Goal: Obtain resource: Download file/media

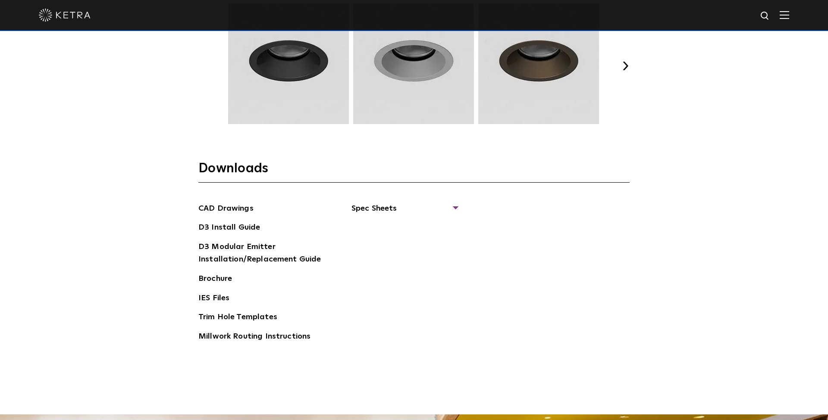
scroll to position [1294, 0]
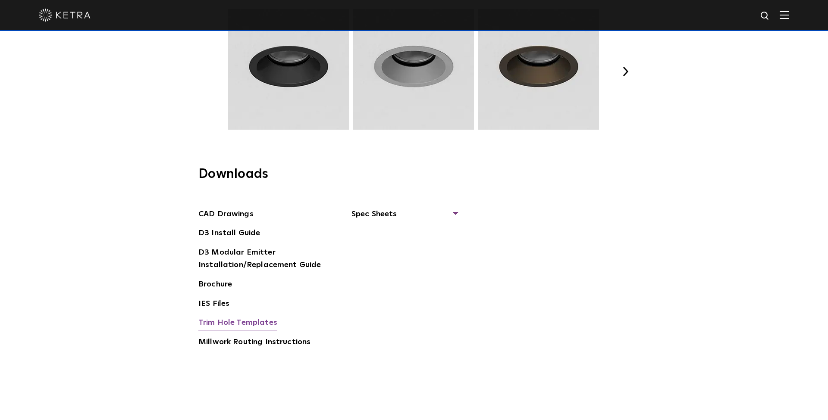
click at [241, 317] on link "Trim Hole Templates" at bounding box center [237, 324] width 79 height 14
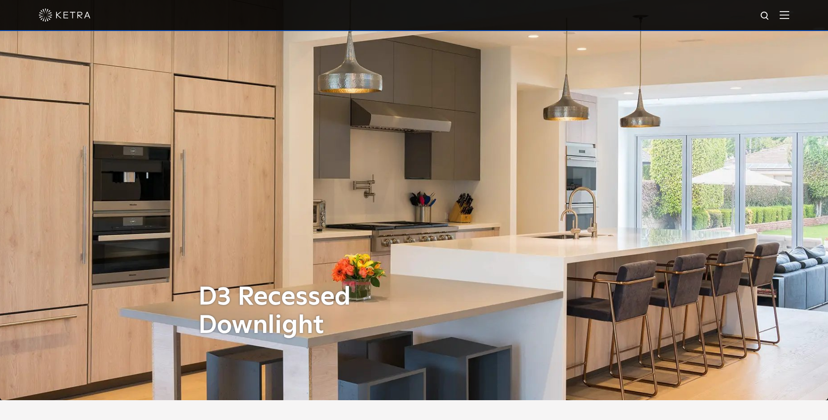
scroll to position [0, 0]
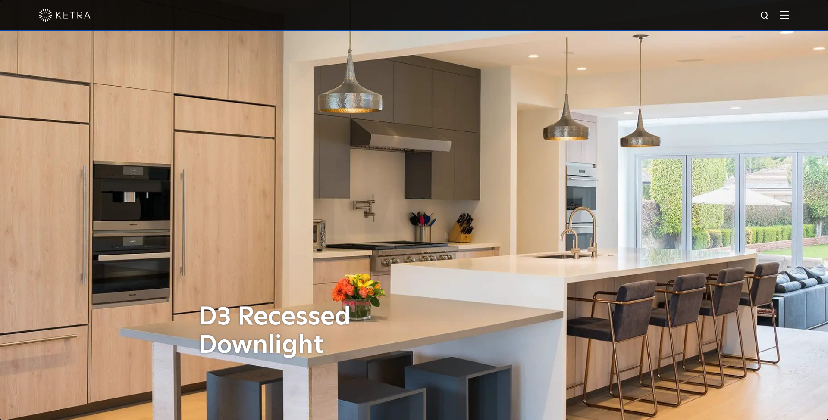
click at [762, 17] on img at bounding box center [765, 16] width 11 height 11
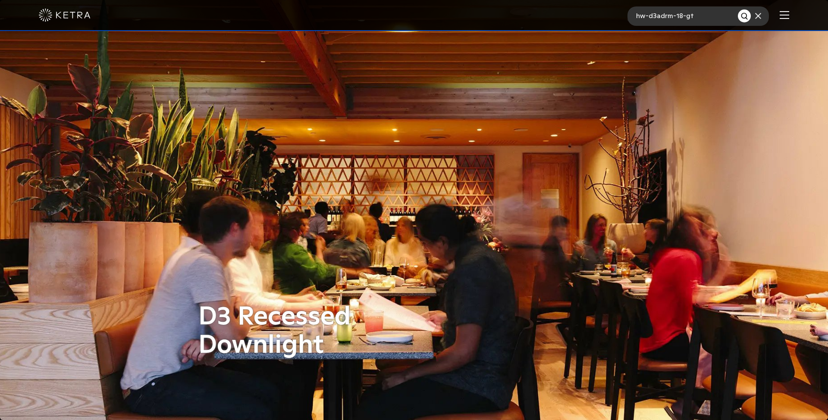
type input "hw-d3adrm-18-gt"
click at [744, 16] on button "Search" at bounding box center [744, 15] width 13 height 13
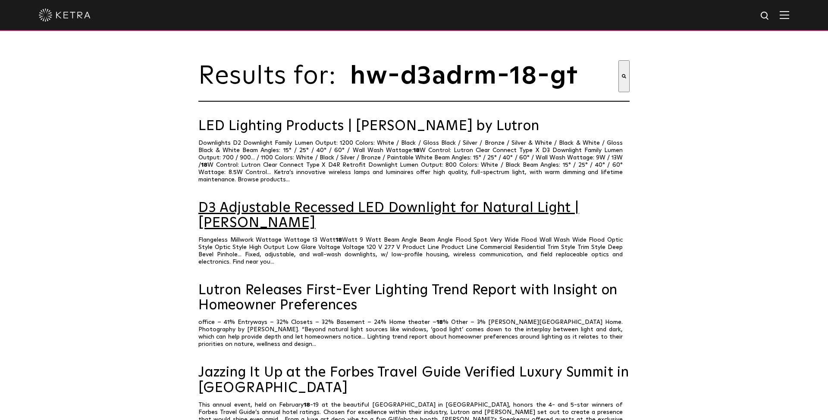
click at [282, 201] on link "D3 Adjustable Recessed LED Downlight for Natural Light | [PERSON_NAME]" at bounding box center [413, 216] width 431 height 30
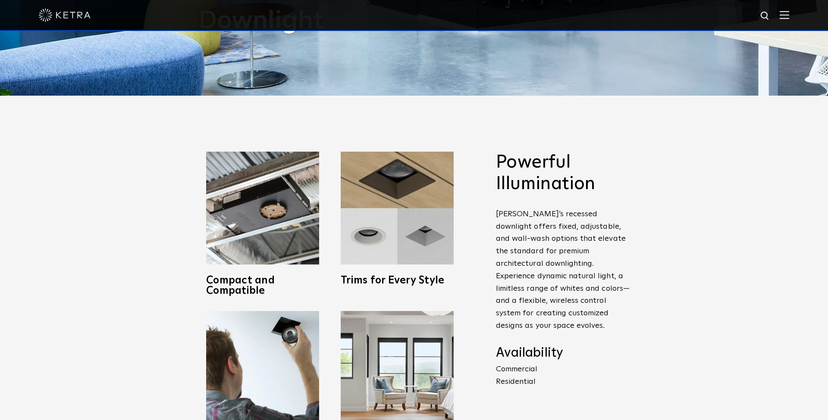
scroll to position [351, 0]
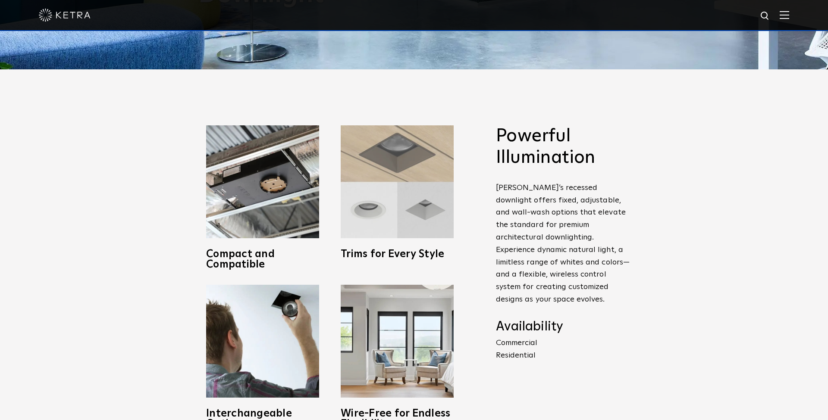
click at [373, 222] on img at bounding box center [397, 181] width 113 height 113
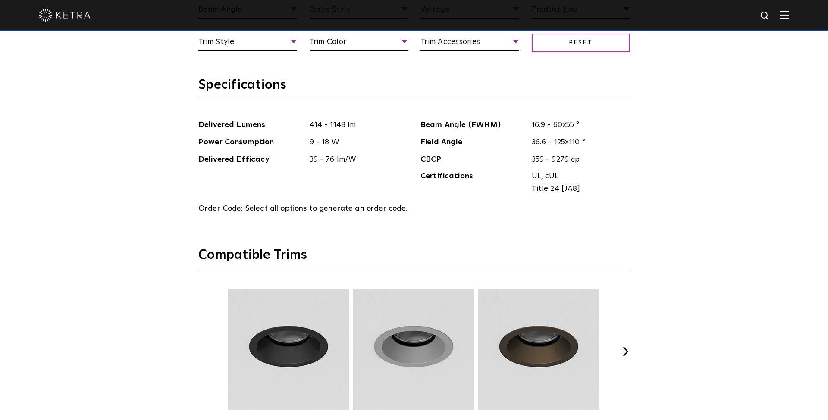
scroll to position [1077, 0]
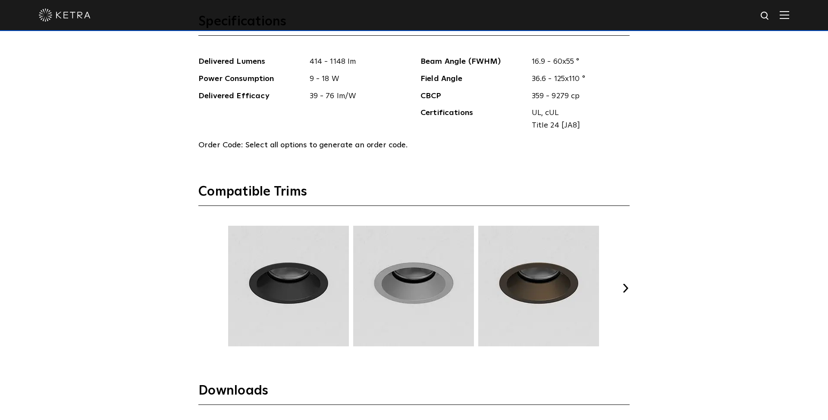
click at [624, 284] on button "Next" at bounding box center [625, 288] width 9 height 9
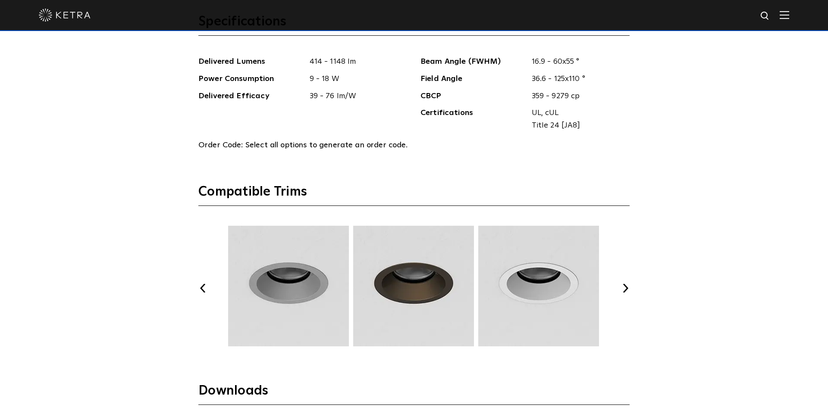
click at [624, 284] on button "Next" at bounding box center [625, 288] width 9 height 9
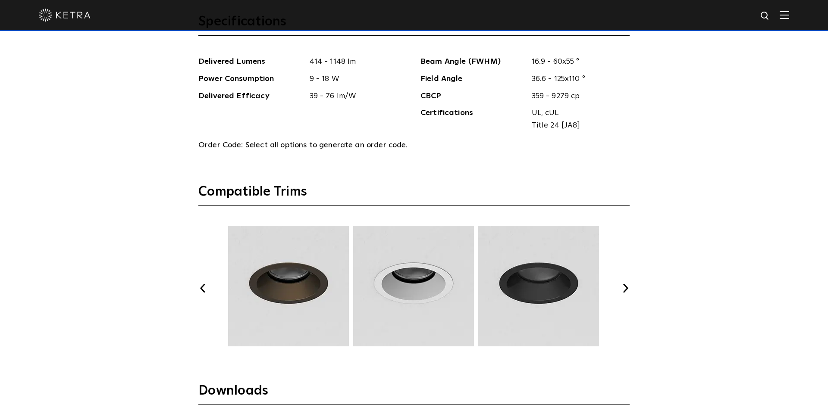
click at [624, 284] on button "Next" at bounding box center [625, 288] width 9 height 9
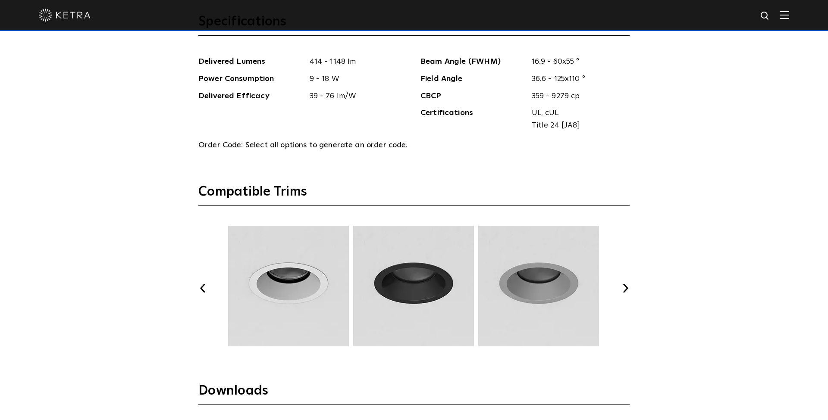
click at [624, 284] on button "Next" at bounding box center [625, 288] width 9 height 9
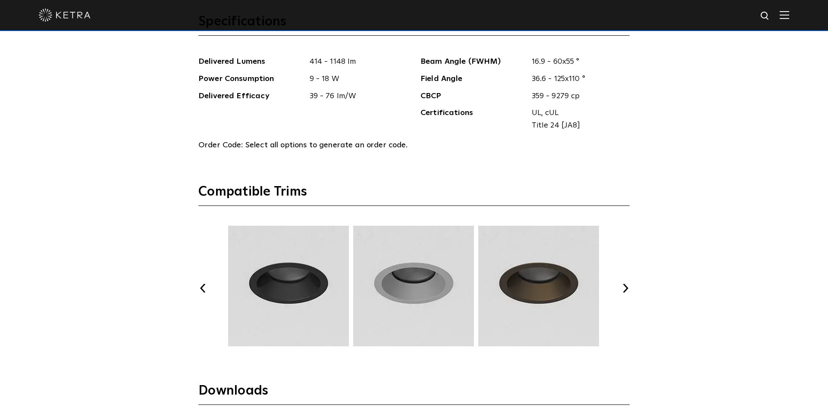
click at [624, 284] on button "Next" at bounding box center [625, 288] width 9 height 9
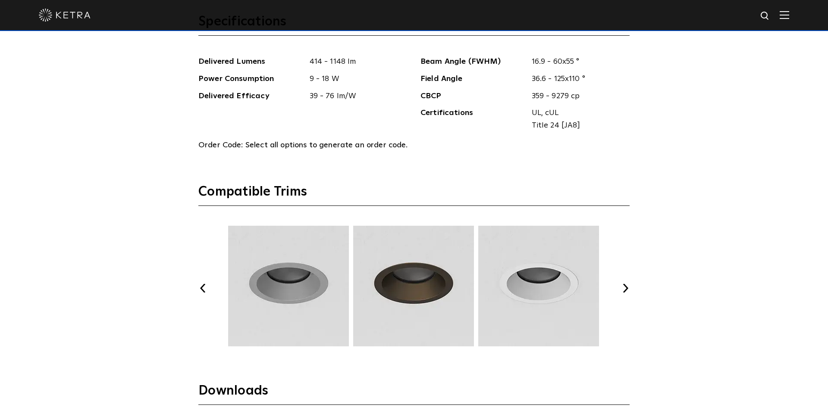
click at [624, 284] on button "Next" at bounding box center [625, 288] width 9 height 9
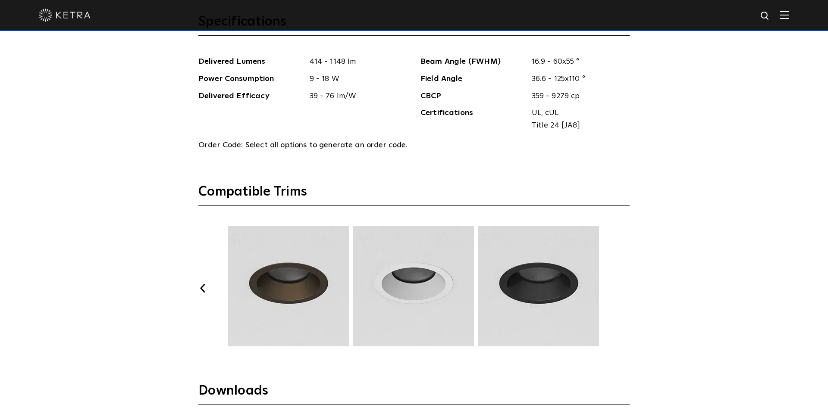
click at [623, 284] on button "Next" at bounding box center [625, 288] width 9 height 9
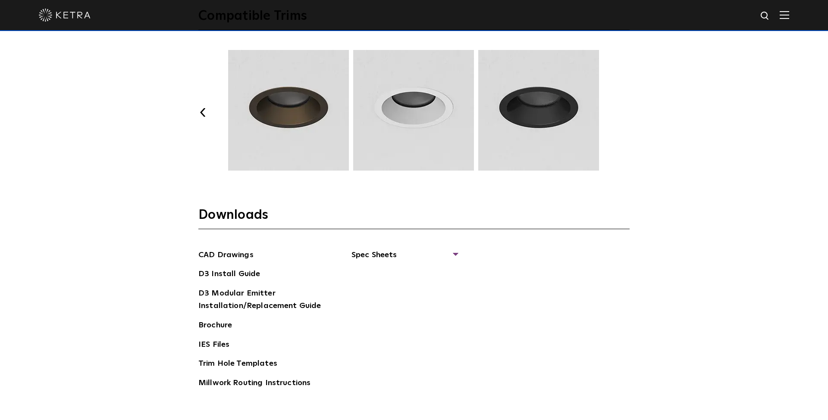
scroll to position [1259, 0]
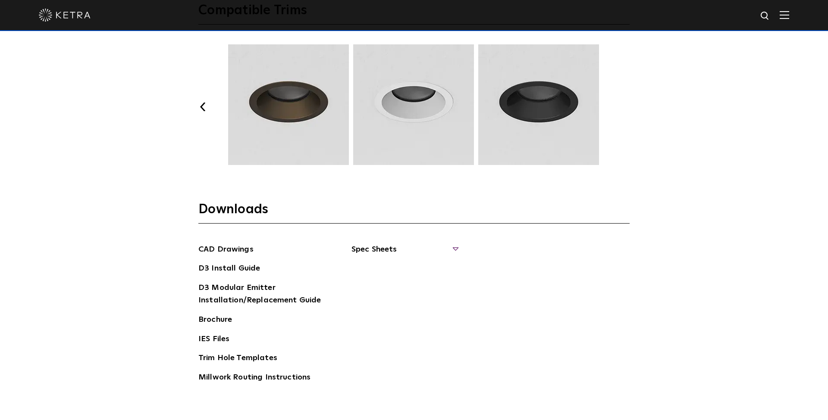
click at [393, 244] on span "Spec Sheets" at bounding box center [404, 253] width 106 height 19
click at [391, 264] on link "D3 Adjustable Round" at bounding box center [395, 268] width 66 height 9
